Goal: Task Accomplishment & Management: Complete application form

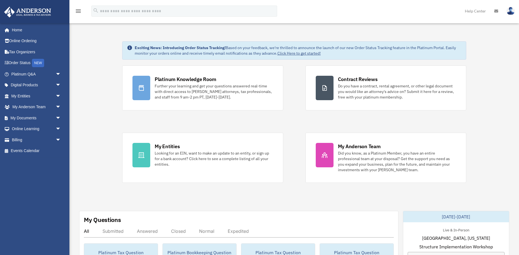
scroll to position [113, 0]
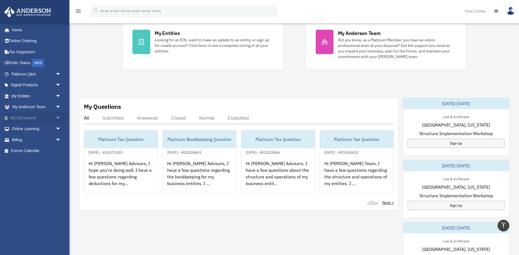
click at [58, 119] on span "arrow_drop_down" at bounding box center [61, 118] width 11 height 11
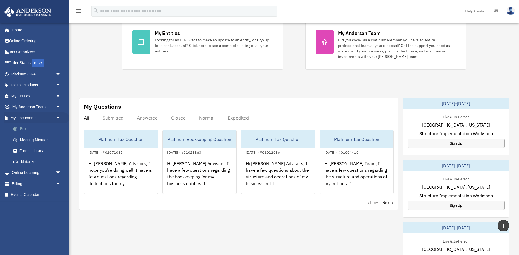
click at [24, 129] on link "Box" at bounding box center [39, 129] width 62 height 11
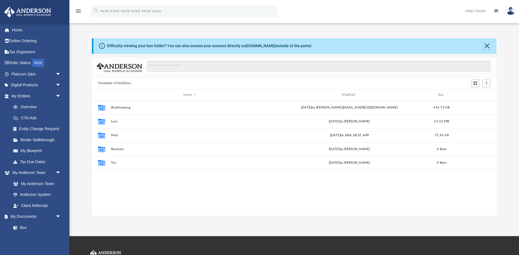
scroll to position [126, 405]
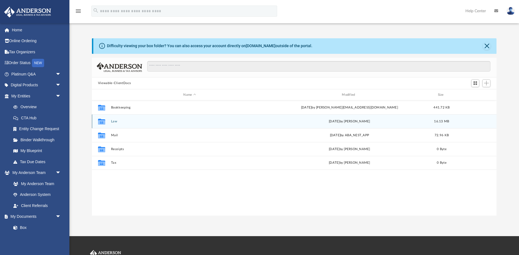
click at [115, 121] on button "Law" at bounding box center [190, 122] width 158 height 4
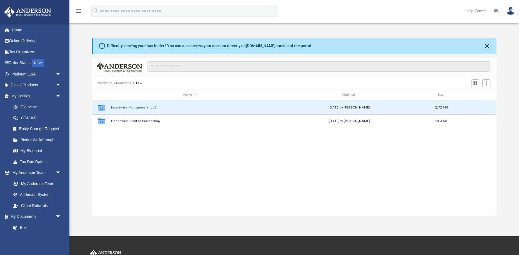
click at [136, 108] on button "Investwise Management, LLC" at bounding box center [190, 108] width 158 height 4
click at [117, 109] on button "Initial Docs" at bounding box center [190, 108] width 158 height 4
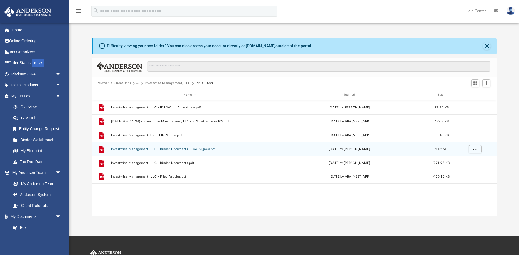
click at [189, 150] on button "Investwise Management, LLC - Binder Documents - DocuSigned.pdf" at bounding box center [190, 150] width 158 height 4
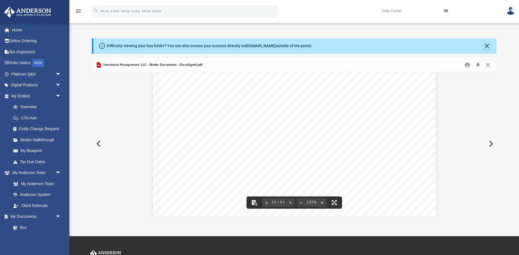
scroll to position [9074, 0]
click at [275, 202] on span "25 / 81" at bounding box center [278, 203] width 15 height 4
type input "**"
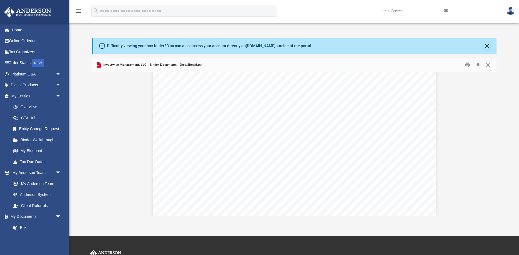
scroll to position [4675, 0]
click at [22, 31] on link "Home" at bounding box center [37, 29] width 66 height 11
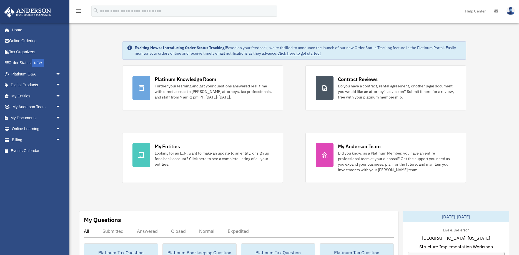
click at [81, 11] on icon "menu" at bounding box center [78, 11] width 7 height 7
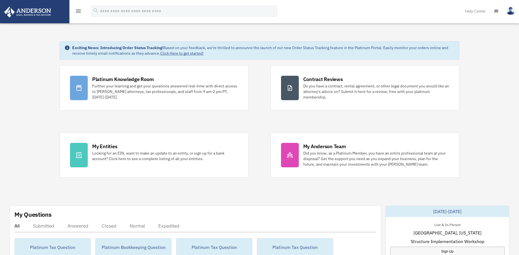
click at [81, 11] on icon "menu" at bounding box center [78, 11] width 7 height 7
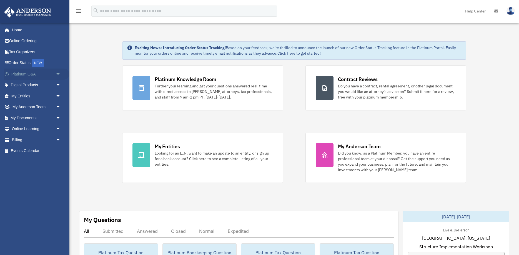
click at [60, 74] on span "arrow_drop_down" at bounding box center [61, 74] width 11 height 11
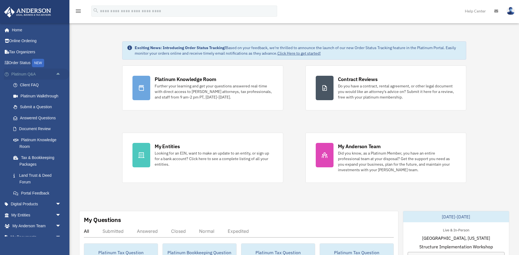
click at [60, 74] on span "arrow_drop_up" at bounding box center [61, 74] width 11 height 11
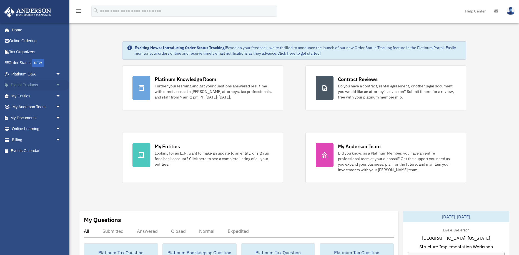
click at [58, 84] on span "arrow_drop_down" at bounding box center [61, 85] width 11 height 11
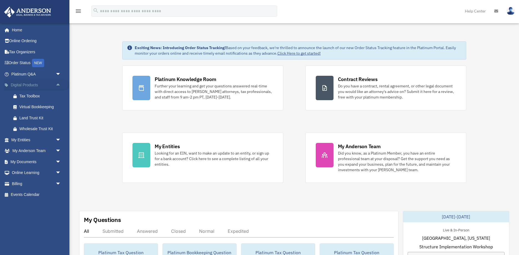
click at [58, 84] on span "arrow_drop_up" at bounding box center [61, 85] width 11 height 11
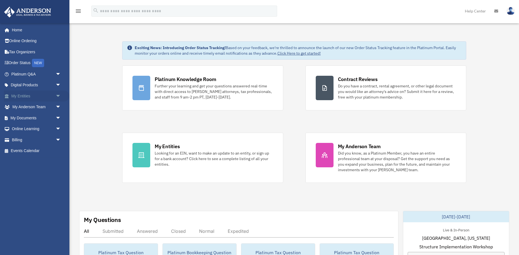
click at [59, 97] on span "arrow_drop_down" at bounding box center [61, 96] width 11 height 11
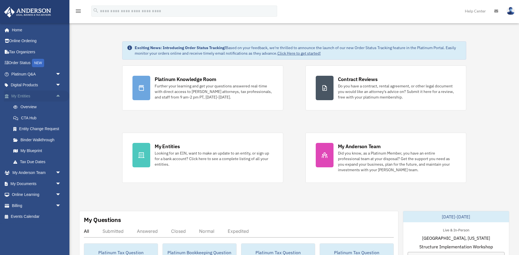
click at [59, 97] on span "arrow_drop_up" at bounding box center [61, 96] width 11 height 11
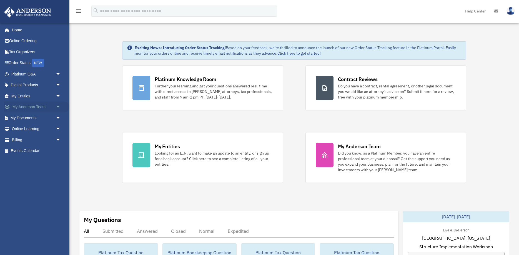
click at [61, 107] on span "arrow_drop_down" at bounding box center [61, 107] width 11 height 11
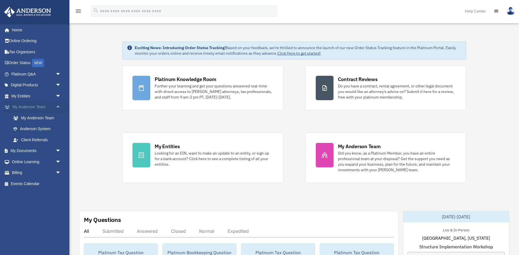
click at [61, 107] on span "arrow_drop_up" at bounding box center [61, 107] width 11 height 11
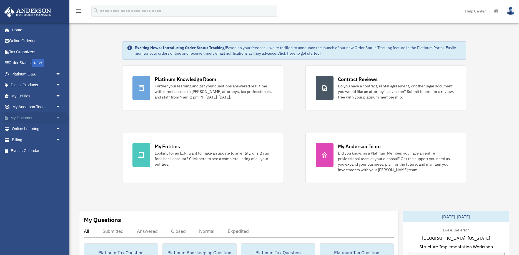
click at [60, 119] on span "arrow_drop_down" at bounding box center [61, 118] width 11 height 11
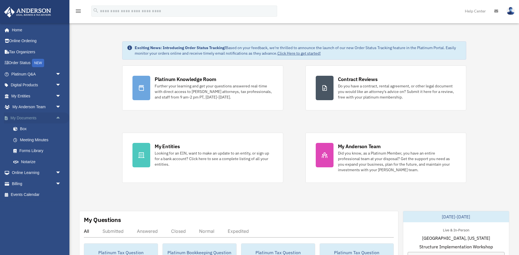
click at [59, 118] on span "arrow_drop_up" at bounding box center [61, 118] width 11 height 11
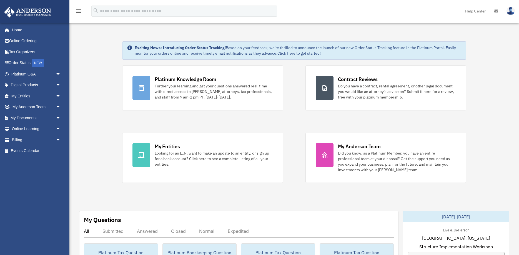
click at [76, 14] on icon "menu" at bounding box center [78, 11] width 7 height 7
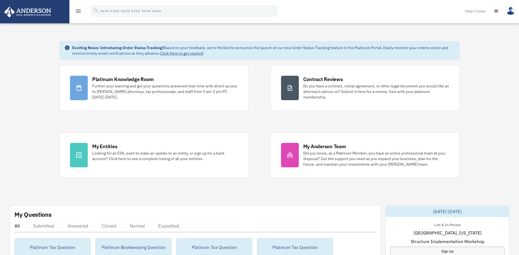
click at [79, 11] on icon "menu" at bounding box center [78, 11] width 7 height 7
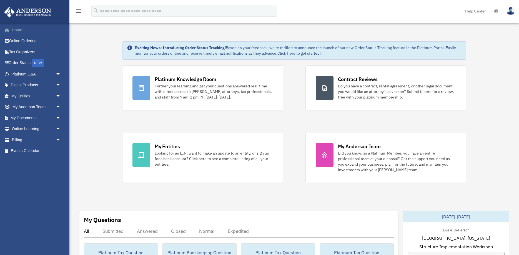
click at [15, 30] on link "Home" at bounding box center [37, 29] width 66 height 11
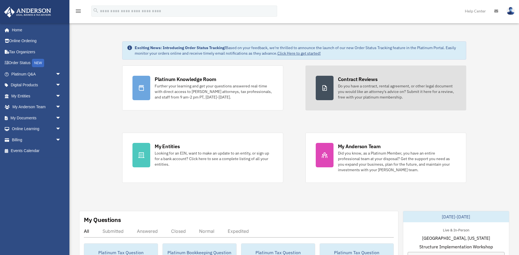
click at [378, 89] on div "Do you have a contract, rental agreement, or other legal document you would lik…" at bounding box center [397, 91] width 118 height 17
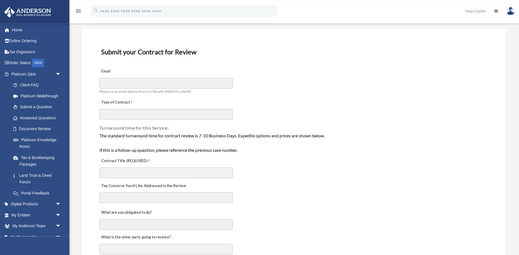
scroll to position [28, 0]
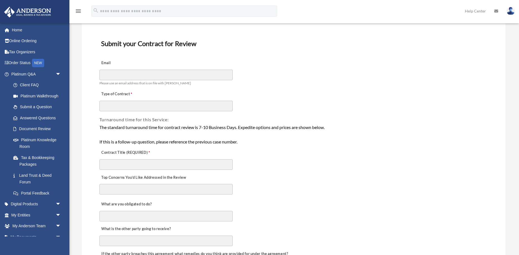
click at [191, 113] on div "Turnaround time for this Service:" at bounding box center [294, 117] width 390 height 11
click at [191, 105] on input "Type of Contract" at bounding box center [165, 106] width 133 height 11
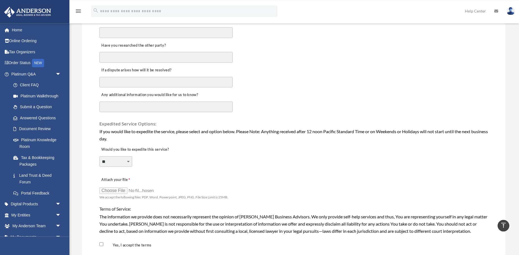
scroll to position [312, 0]
click at [99, 156] on select "**********" at bounding box center [115, 161] width 33 height 11
click at [189, 165] on div "**********" at bounding box center [294, 157] width 390 height 30
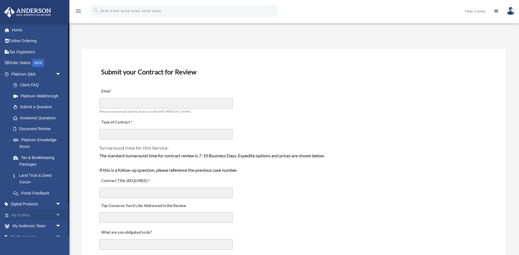
scroll to position [40, 0]
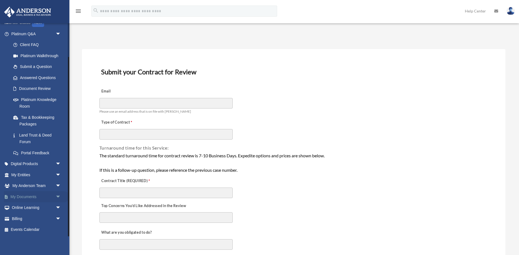
click at [59, 195] on span "arrow_drop_down" at bounding box center [61, 196] width 11 height 11
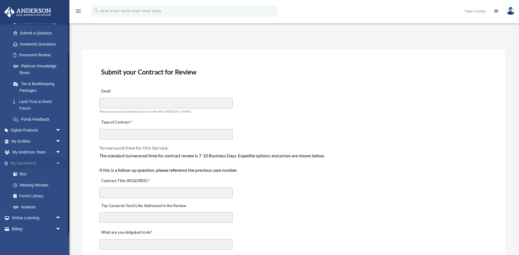
scroll to position [84, 0]
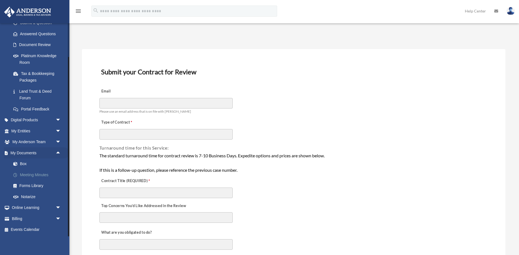
click at [40, 171] on link "Meeting Minutes" at bounding box center [39, 174] width 62 height 11
click at [38, 175] on link "Meeting Minutes" at bounding box center [39, 174] width 62 height 11
click at [35, 174] on link "Meeting Minutes" at bounding box center [39, 174] width 62 height 11
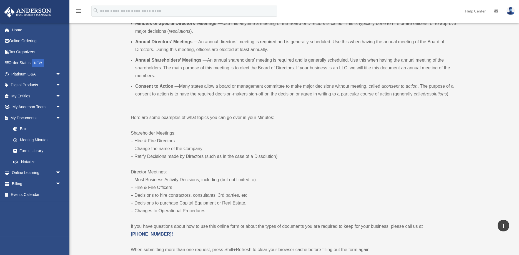
scroll to position [98, 0]
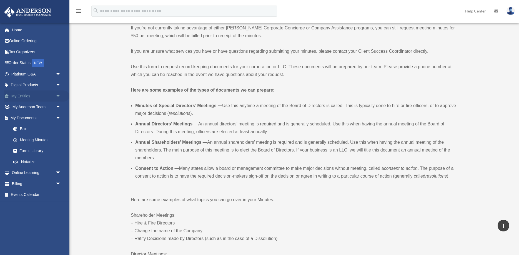
click at [60, 97] on span "arrow_drop_down" at bounding box center [61, 96] width 11 height 11
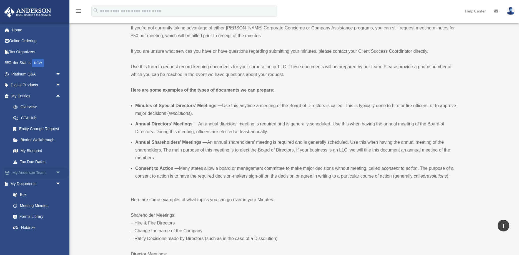
click at [60, 174] on span "arrow_drop_down" at bounding box center [61, 173] width 11 height 11
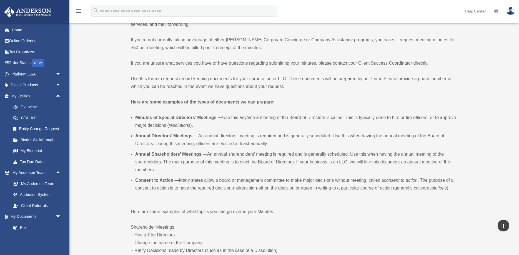
scroll to position [0, 0]
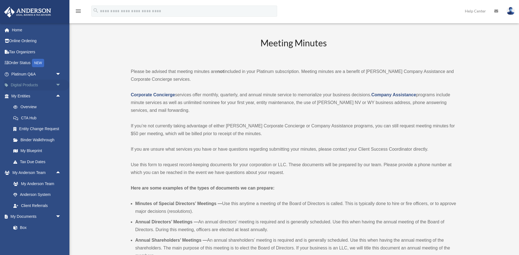
click at [61, 87] on span "arrow_drop_down" at bounding box center [61, 85] width 11 height 11
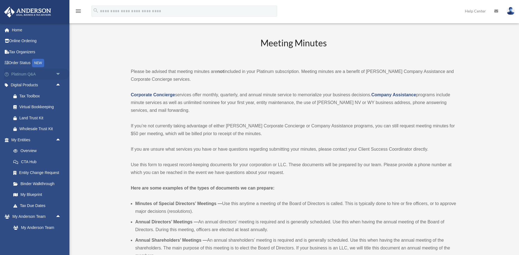
click at [59, 75] on span "arrow_drop_down" at bounding box center [61, 74] width 11 height 11
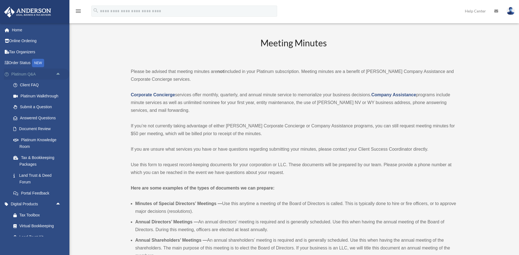
click at [59, 75] on span "arrow_drop_up" at bounding box center [61, 74] width 11 height 11
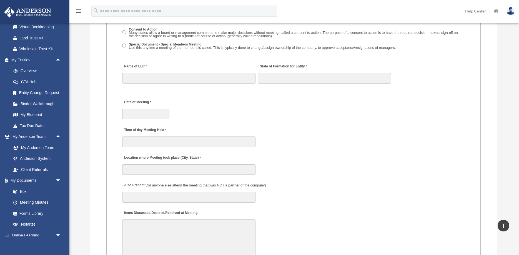
scroll to position [850, 0]
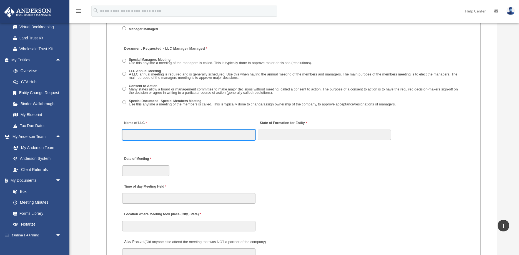
click at [233, 138] on input "Name of LLC" at bounding box center [188, 135] width 133 height 11
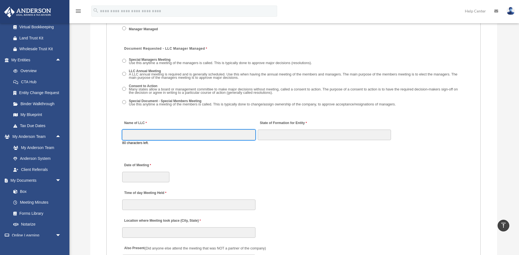
click at [231, 139] on input "Name of LLC" at bounding box center [188, 135] width 133 height 11
type input "**********"
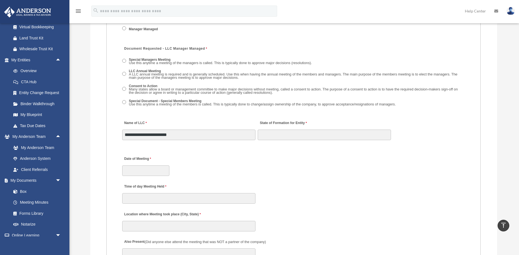
click at [160, 168] on div "Date of Meeting" at bounding box center [294, 165] width 344 height 24
click at [156, 176] on input "Date of Meeting" at bounding box center [145, 171] width 47 height 11
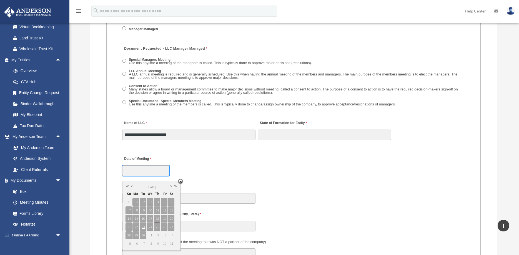
type input "**********"
click at [157, 218] on span "18" at bounding box center [157, 219] width 6 height 8
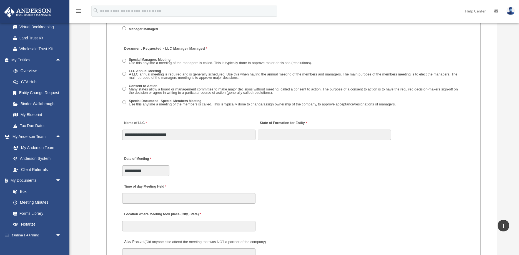
click at [206, 166] on div "**********" at bounding box center [294, 165] width 344 height 24
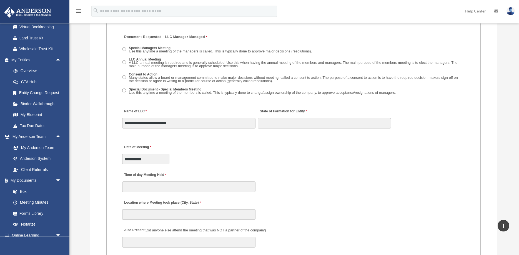
scroll to position [879, 0]
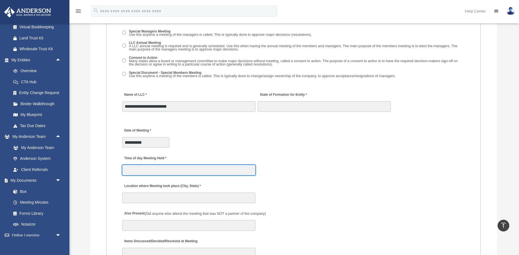
click at [159, 173] on input "Time of day Meeting Held" at bounding box center [188, 170] width 133 height 11
type input "*"
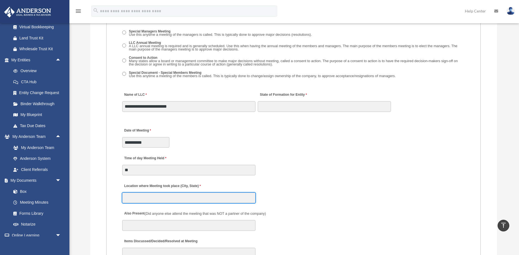
click at [176, 202] on input "Location where Meeting took place (City, State)" at bounding box center [188, 198] width 133 height 11
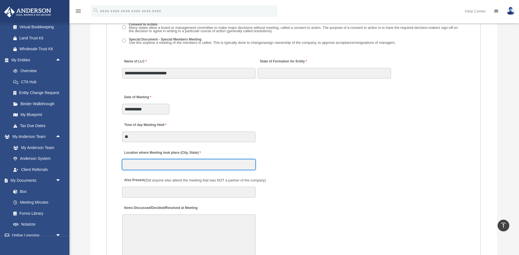
scroll to position [964, 0]
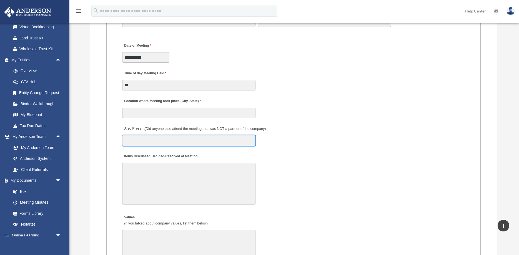
click at [164, 142] on input "Also Present (Did anyone else attend the meeting that was NOT a partner of the …" at bounding box center [188, 140] width 133 height 11
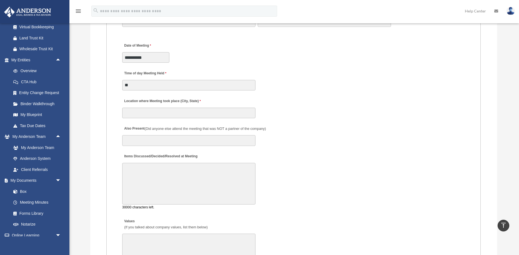
click at [165, 172] on textarea "Items Discussed/Decided/Resolved at Meeting" at bounding box center [188, 184] width 133 height 42
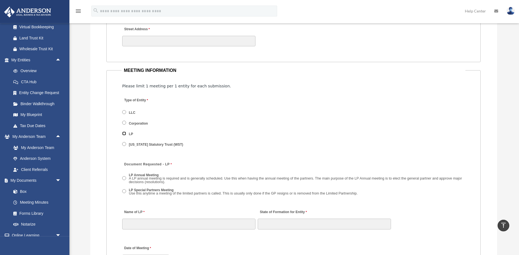
scroll to position [709, 0]
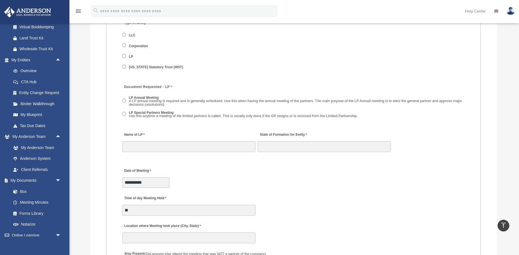
click at [126, 119] on span "LP Special Partners Meeting Use this anytime a meeting of the limited partners …" at bounding box center [293, 115] width 343 height 10
click at [125, 101] on span "LP Annual Meeting A LP annual meeting is required and is generally scheduled. U…" at bounding box center [293, 102] width 343 height 14
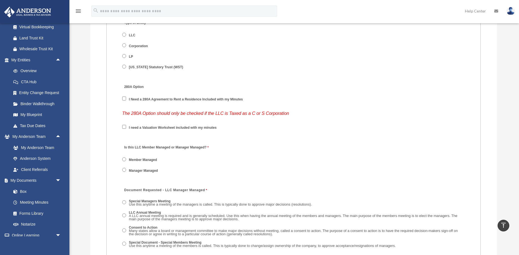
click at [126, 61] on span "LP" at bounding box center [155, 56] width 66 height 9
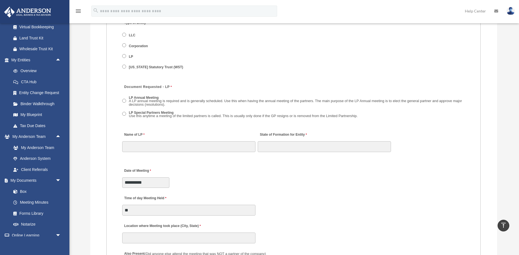
click at [126, 104] on span "LP Annual Meeting A LP annual meeting is required and is generally scheduled. U…" at bounding box center [293, 102] width 343 height 14
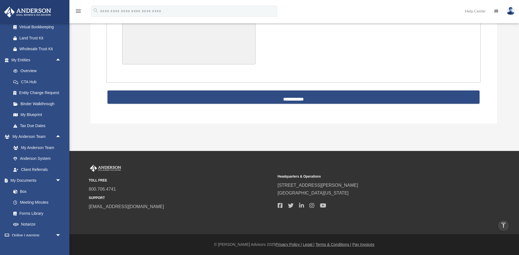
scroll to position [1239, 0]
